Goal: Task Accomplishment & Management: Manage account settings

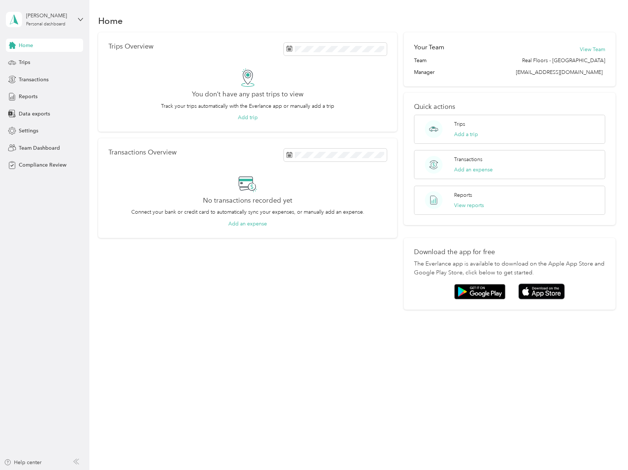
click at [75, 21] on div "[PERSON_NAME] Personal dashboard" at bounding box center [44, 20] width 77 height 26
click at [43, 64] on div "Team dashboard" at bounding box center [83, 60] width 144 height 13
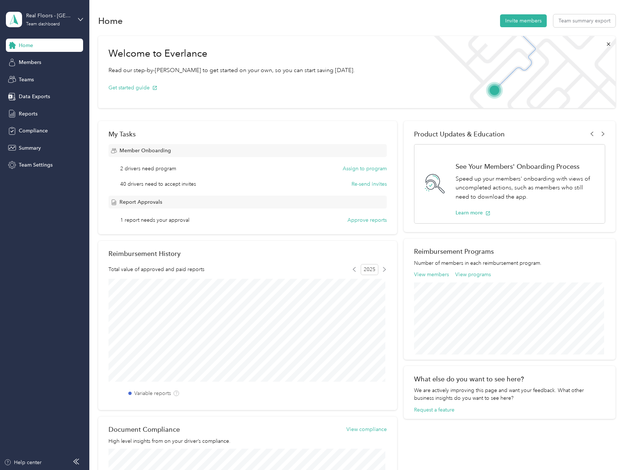
click at [365, 220] on button "Approve reports" at bounding box center [366, 220] width 39 height 8
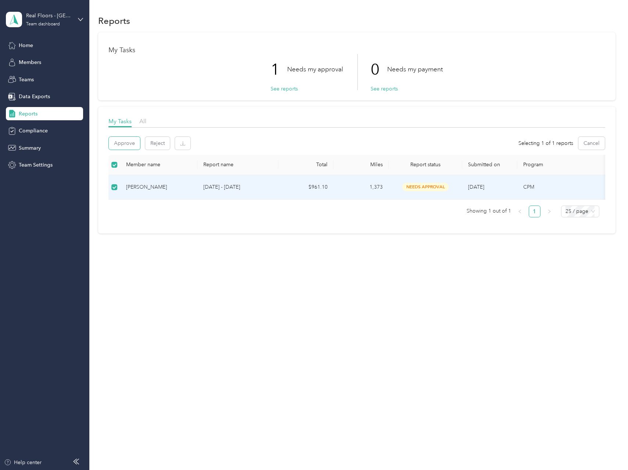
click at [117, 143] on button "Approve" at bounding box center [124, 143] width 31 height 13
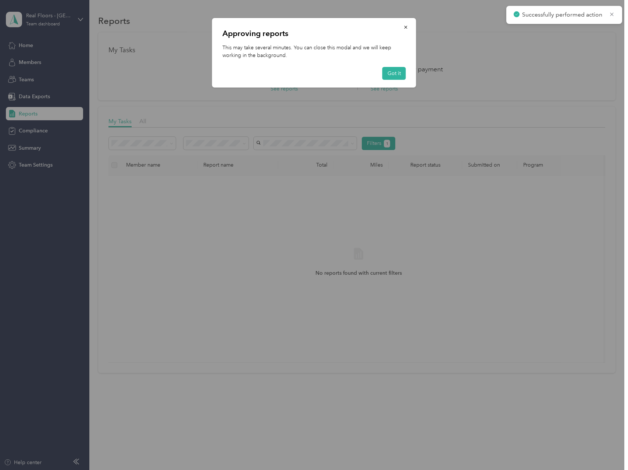
click at [395, 72] on button "Got it" at bounding box center [394, 73] width 24 height 13
